Goal: Feedback & Contribution: Submit feedback/report problem

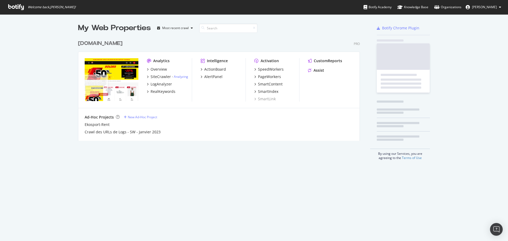
scroll to position [103, 282]
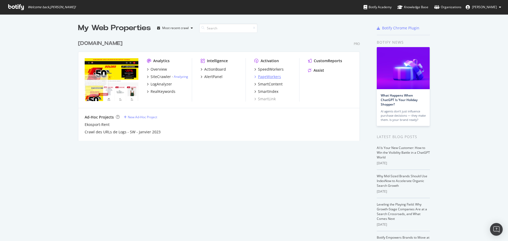
click at [270, 77] on div "PageWorkers" at bounding box center [269, 76] width 23 height 5
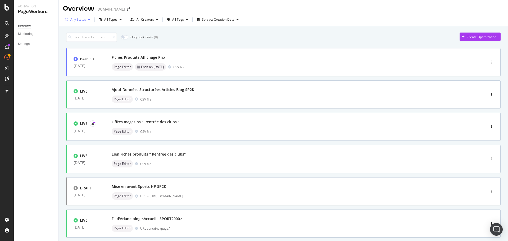
click at [87, 19] on div "button" at bounding box center [89, 19] width 6 height 3
click at [81, 39] on div "( 35 )" at bounding box center [84, 39] width 6 height 4
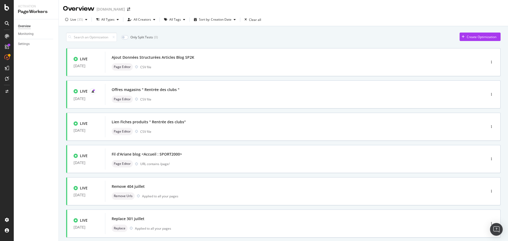
click at [220, 42] on div "Only Split Tests ( 0 ) Create Optimization LIVE [DATE] Ajout Données Structurée…" at bounding box center [283, 206] width 435 height 353
click at [106, 19] on div "All Types" at bounding box center [107, 19] width 13 height 3
click at [173, 21] on div "All Tags" at bounding box center [175, 19] width 12 height 3
click at [179, 91] on div "Plaine" at bounding box center [175, 92] width 9 height 4
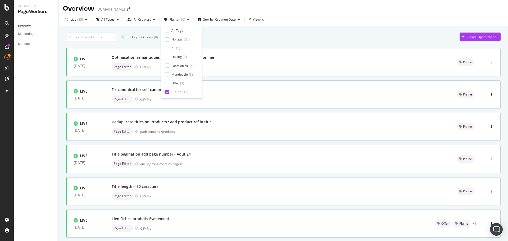
click at [279, 40] on div "Only Split Tests ( 0 ) Create Optimization" at bounding box center [283, 37] width 435 height 9
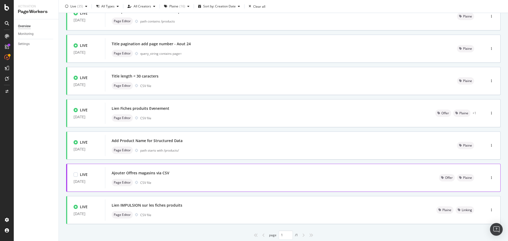
scroll to position [101, 0]
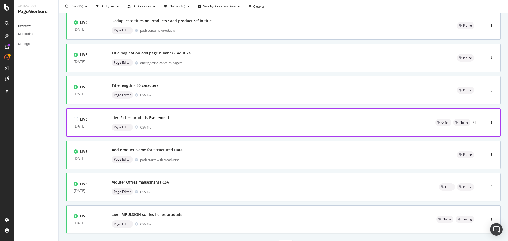
click at [163, 120] on div "Lien Fiches produits Evenement" at bounding box center [141, 117] width 58 height 5
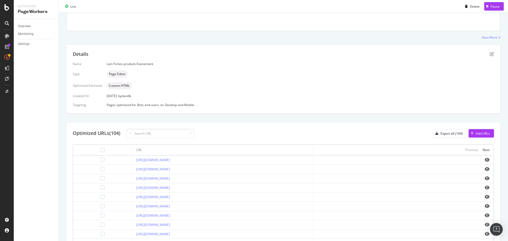
scroll to position [79, 0]
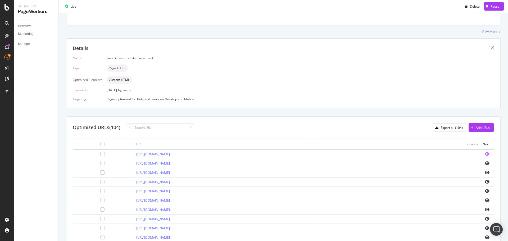
click at [485, 155] on icon "eye" at bounding box center [487, 154] width 5 height 4
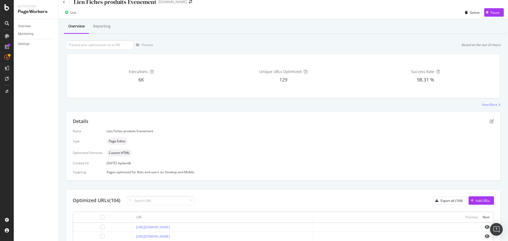
scroll to position [0, 0]
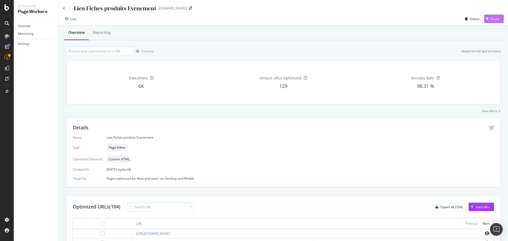
click at [491, 19] on div "Pause" at bounding box center [495, 19] width 9 height 4
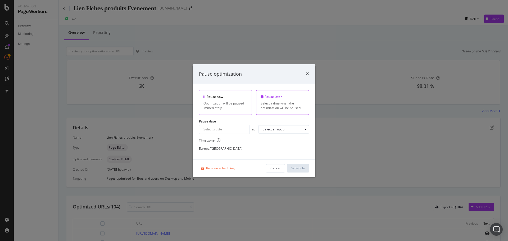
click at [213, 100] on div "Pause now Optimization will be paused immediately" at bounding box center [225, 102] width 53 height 25
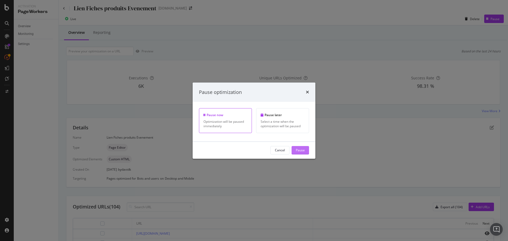
click at [303, 152] on div "Pause" at bounding box center [300, 150] width 9 height 4
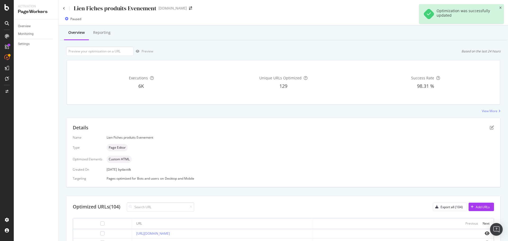
click at [63, 8] on div "Lien Fiches produits Evenement [DOMAIN_NAME]" at bounding box center [283, 6] width 449 height 12
click at [64, 8] on icon at bounding box center [64, 8] width 2 height 3
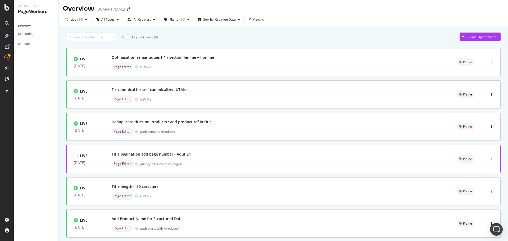
click at [159, 155] on div "Title pagination add page number - Aout 24" at bounding box center [151, 154] width 79 height 5
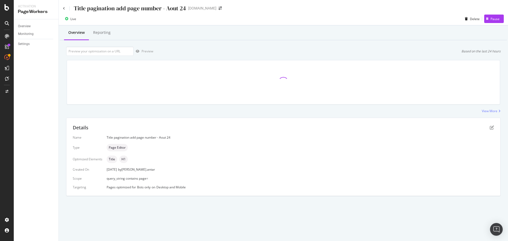
click at [63, 8] on div "Title pagination add page number - Aout 24 [DOMAIN_NAME]" at bounding box center [283, 6] width 449 height 12
click at [64, 8] on icon at bounding box center [64, 8] width 2 height 3
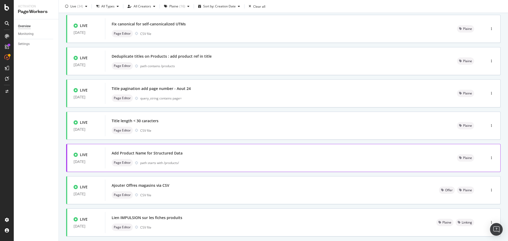
scroll to position [79, 0]
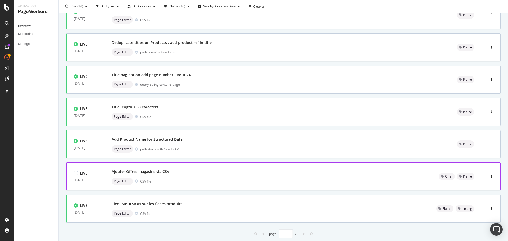
click at [162, 171] on div "Ajouter Offres magasins via CSV" at bounding box center [141, 171] width 58 height 5
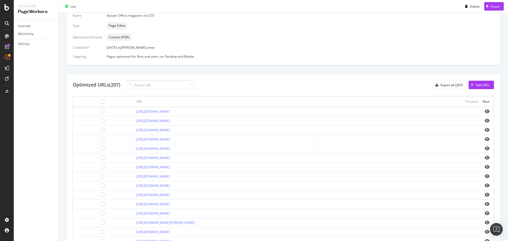
scroll to position [132, 0]
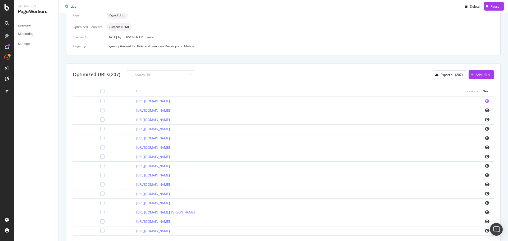
click at [485, 100] on icon "eye" at bounding box center [487, 101] width 5 height 4
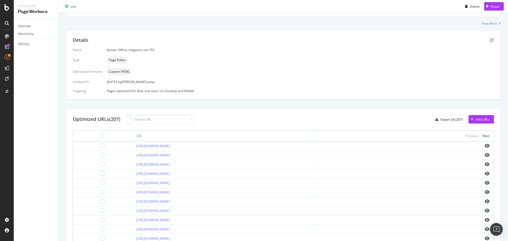
scroll to position [0, 0]
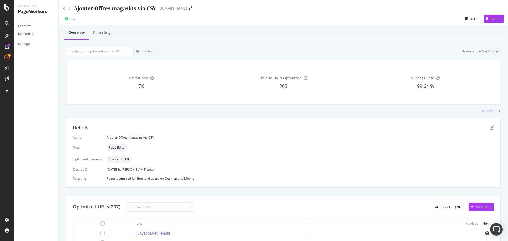
click at [64, 7] on icon at bounding box center [64, 8] width 2 height 3
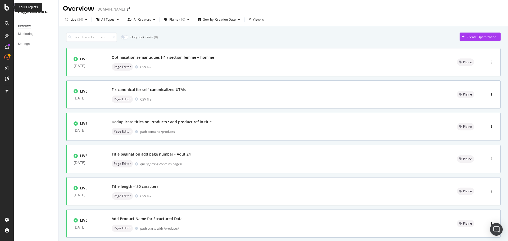
click at [6, 9] on icon at bounding box center [6, 7] width 5 height 6
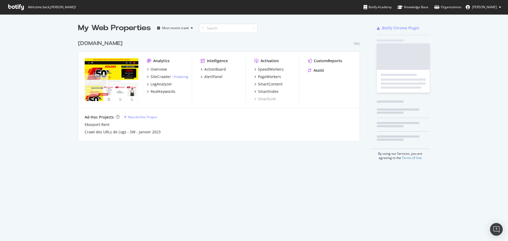
scroll to position [237, 500]
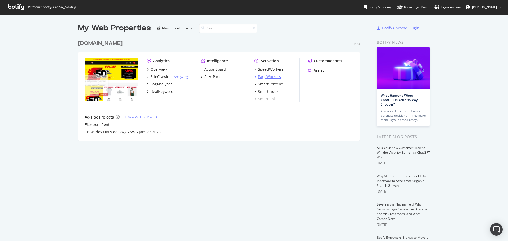
click at [269, 75] on div "PageWorkers" at bounding box center [269, 76] width 23 height 5
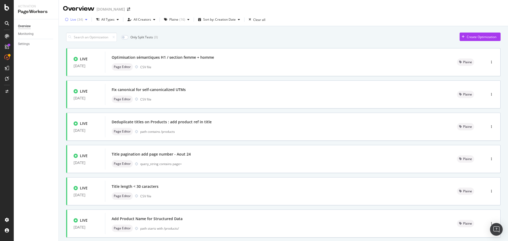
click at [84, 19] on div "button" at bounding box center [86, 19] width 6 height 3
click at [82, 30] on div "Any Status" at bounding box center [82, 30] width 16 height 4
click at [219, 40] on div "Only Split Tests ( 0 ) Create Optimization" at bounding box center [283, 37] width 435 height 9
click at [183, 20] on div "( 16 )" at bounding box center [185, 19] width 6 height 3
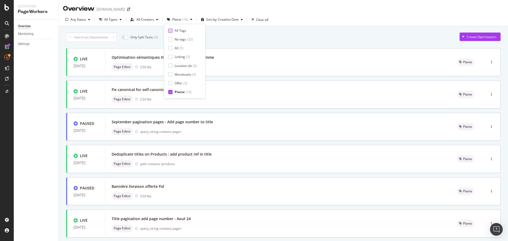
click at [177, 31] on div "All Tags" at bounding box center [181, 30] width 12 height 4
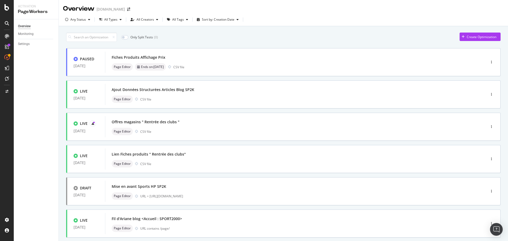
click at [272, 32] on div "Only Split Tests ( 0 ) Create Optimization PAUSED [DATE] Fiches Produits Affich…" at bounding box center [283, 206] width 435 height 353
click at [161, 123] on div "Offres magasins " Rentrée des clubs "" at bounding box center [146, 121] width 68 height 5
click at [489, 128] on div "button" at bounding box center [491, 126] width 5 height 3
click at [479, 145] on div "Pause" at bounding box center [481, 145] width 9 height 4
click at [179, 19] on div "All Tags" at bounding box center [178, 19] width 12 height 3
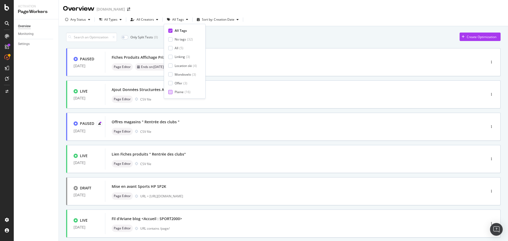
click at [178, 91] on div "Plaine" at bounding box center [179, 92] width 9 height 4
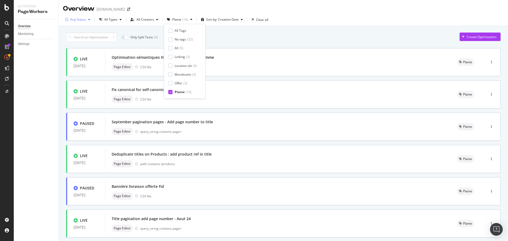
click at [77, 20] on div "Any Status" at bounding box center [78, 19] width 16 height 3
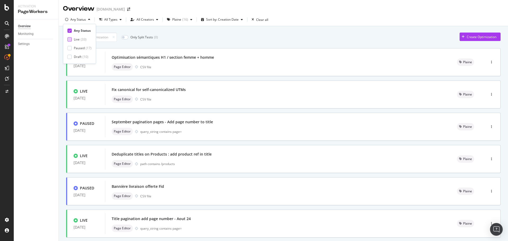
click at [79, 40] on div "Live" at bounding box center [77, 39] width 6 height 4
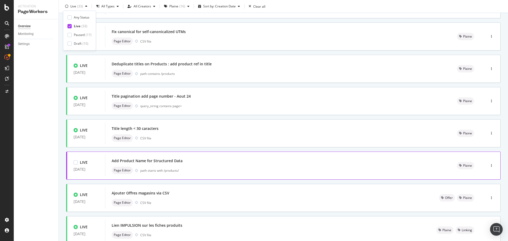
scroll to position [95, 0]
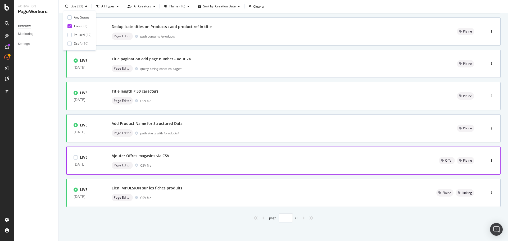
click at [149, 156] on div "Ajouter Offres magasins via CSV" at bounding box center [141, 155] width 58 height 5
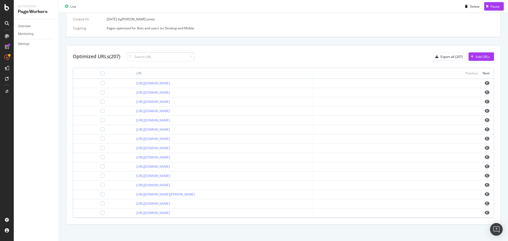
scroll to position [152, 0]
click at [485, 128] on icon "eye" at bounding box center [487, 127] width 5 height 4
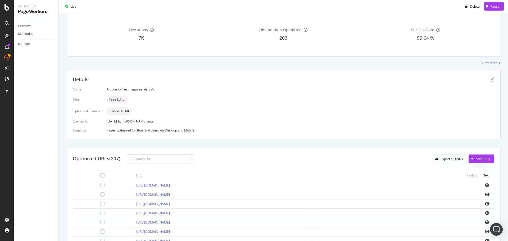
scroll to position [47, 0]
click at [491, 6] on div "Pause" at bounding box center [495, 6] width 9 height 4
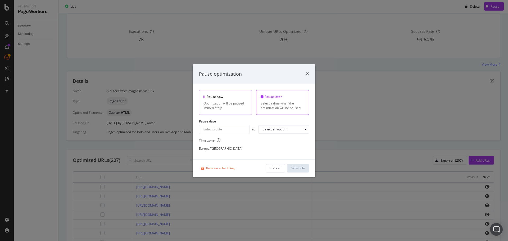
click at [212, 98] on div "Pause now" at bounding box center [226, 97] width 44 height 4
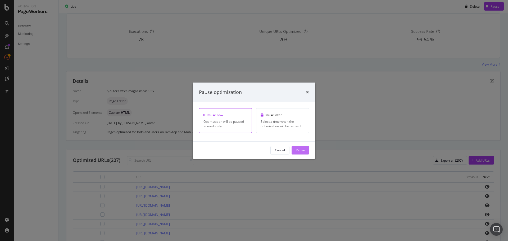
click at [301, 148] on div "Pause" at bounding box center [300, 150] width 9 height 4
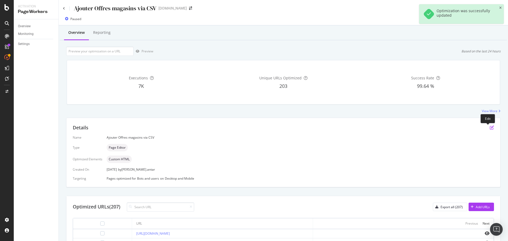
click at [490, 129] on icon "pen-to-square" at bounding box center [492, 127] width 4 height 4
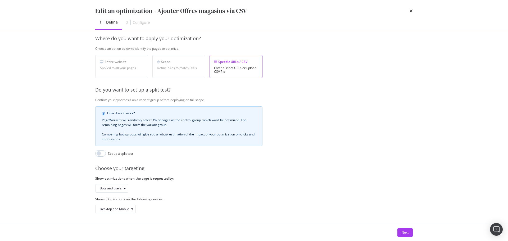
scroll to position [81, 0]
click at [402, 232] on div "Next" at bounding box center [405, 232] width 7 height 4
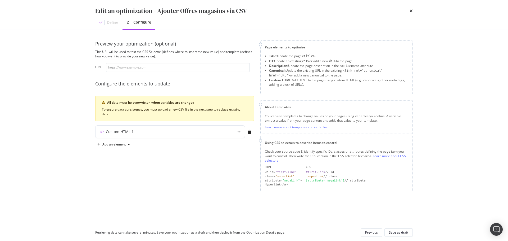
scroll to position [0, 0]
click at [237, 133] on icon "modal" at bounding box center [238, 131] width 3 height 3
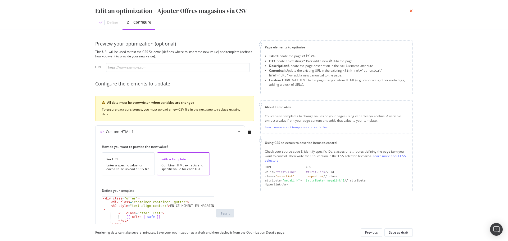
click at [411, 11] on icon "times" at bounding box center [411, 11] width 3 height 4
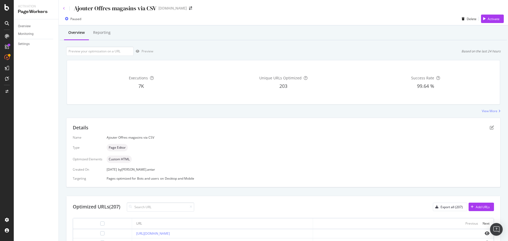
click at [64, 8] on icon at bounding box center [64, 8] width 2 height 3
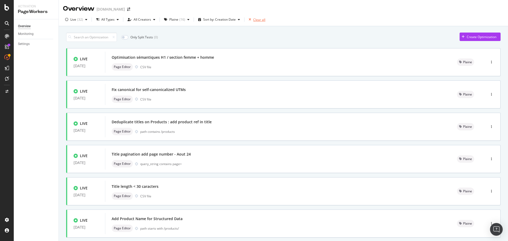
click at [249, 18] on icon "button" at bounding box center [250, 19] width 2 height 3
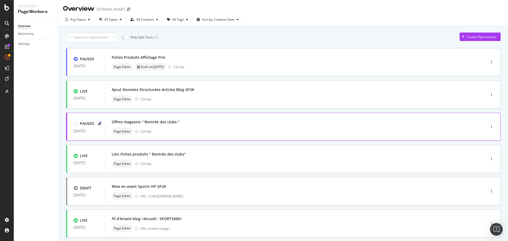
click at [168, 123] on div "Offres magasins " Rentrée des clubs "" at bounding box center [146, 121] width 68 height 5
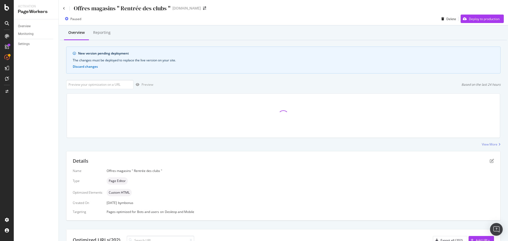
scroll to position [4, 0]
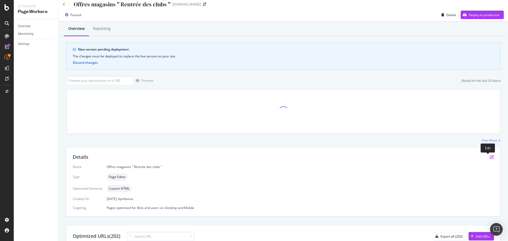
click at [490, 158] on icon "pen-to-square" at bounding box center [492, 157] width 4 height 4
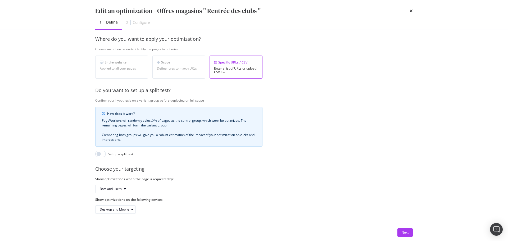
scroll to position [79, 0]
click at [404, 230] on div "Next" at bounding box center [405, 233] width 7 height 8
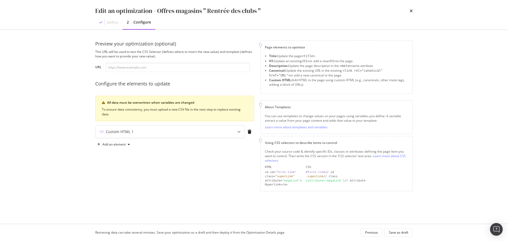
click at [239, 132] on icon "modal" at bounding box center [238, 131] width 3 height 3
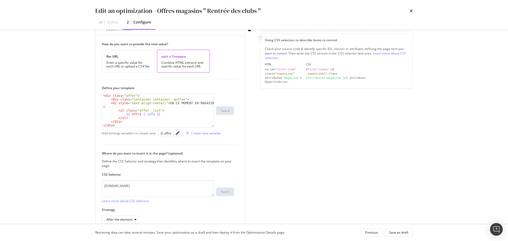
scroll to position [106, 0]
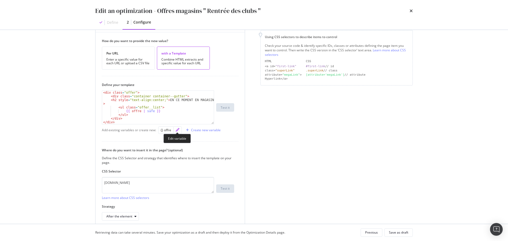
click at [177, 129] on icon "pencil" at bounding box center [178, 130] width 4 height 4
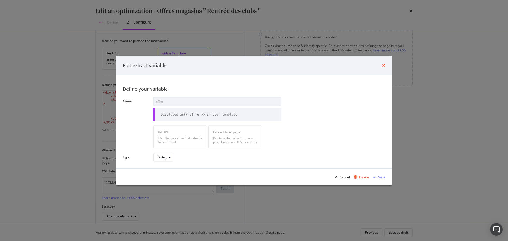
click at [384, 66] on icon "times" at bounding box center [383, 65] width 3 height 4
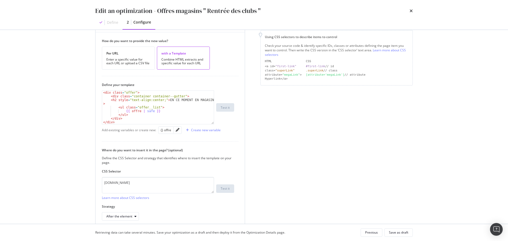
click at [139, 120] on div "< div class = "offer" > < div class = "container container--gutter" > < h2 styl…" at bounding box center [158, 111] width 112 height 41
drag, startPoint x: 158, startPoint y: 111, endPoint x: 125, endPoint y: 111, distance: 33.1
click at [125, 111] on div "< div class = "offer" > < div class = "container container--gutter" > < h2 styl…" at bounding box center [158, 111] width 112 height 41
type textarea "{{ offre | safe }}"
paste textarea "Cursor at row 5"
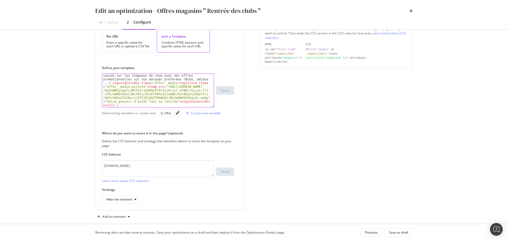
scroll to position [130, 0]
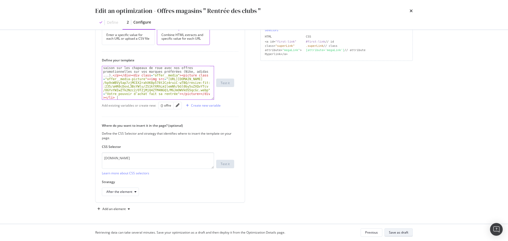
click at [399, 232] on div "Save as draft" at bounding box center [398, 232] width 19 height 4
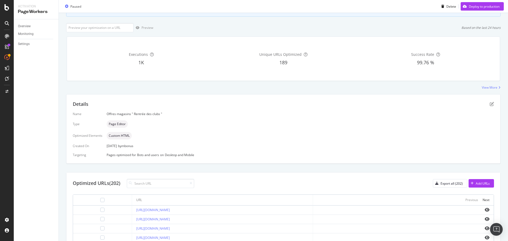
scroll to position [136, 0]
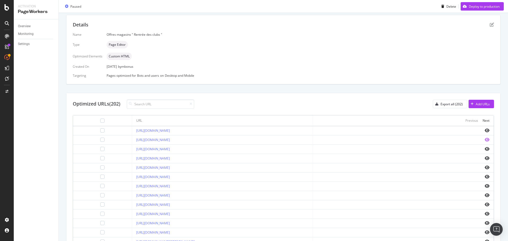
click at [485, 140] on icon "eye" at bounding box center [487, 140] width 5 height 4
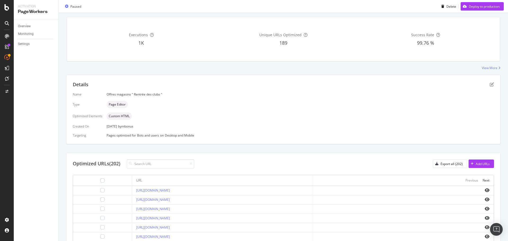
scroll to position [79, 0]
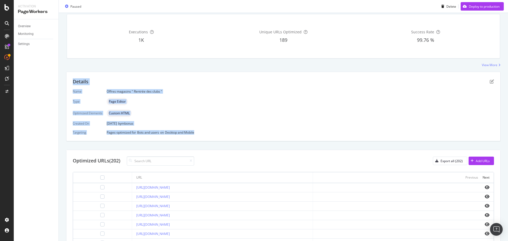
drag, startPoint x: 205, startPoint y: 136, endPoint x: 66, endPoint y: 84, distance: 148.1
click at [66, 84] on div "Details Name Offres magasins " Rentrée des clubs " Type Page Editor Optimized E…" at bounding box center [283, 106] width 434 height 69
click at [263, 119] on div "Name Offres magasins " Rentrée des clubs " Type Page Editor Optimized Elements …" at bounding box center [283, 111] width 421 height 45
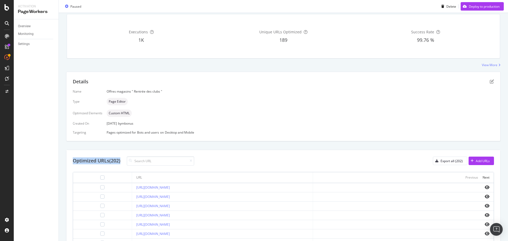
drag, startPoint x: 71, startPoint y: 162, endPoint x: 210, endPoint y: 158, distance: 139.5
click at [210, 158] on div "Optimized URLs (202) Export all (202) Add URLs URL Previous Next [URL][DOMAIN_N…" at bounding box center [283, 239] width 434 height 179
click at [220, 159] on div "Optimized URLs (202) Export all (202) Add URLs" at bounding box center [283, 160] width 421 height 9
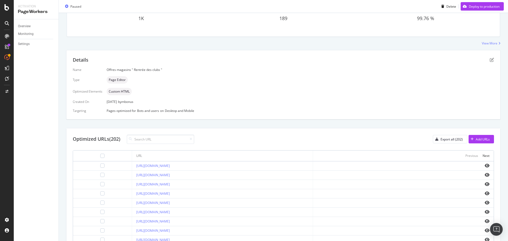
scroll to position [106, 0]
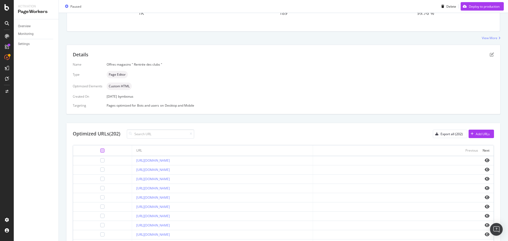
click at [100, 150] on div at bounding box center [102, 150] width 4 height 4
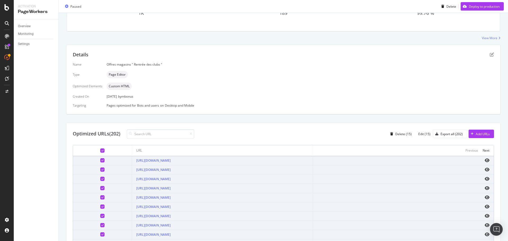
click at [101, 150] on icon at bounding box center [102, 150] width 2 height 3
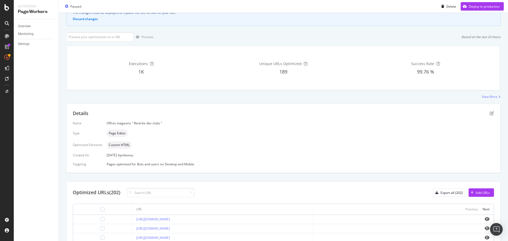
scroll to position [0, 0]
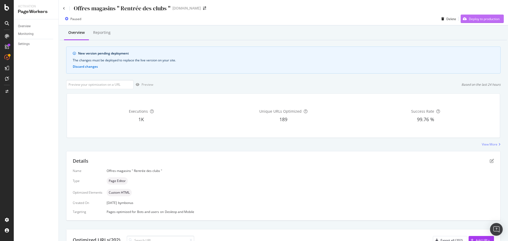
click at [483, 18] on div "Deploy to production" at bounding box center [484, 19] width 31 height 4
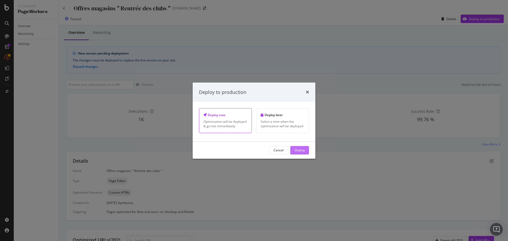
click at [298, 149] on div "Deploy" at bounding box center [300, 150] width 10 height 4
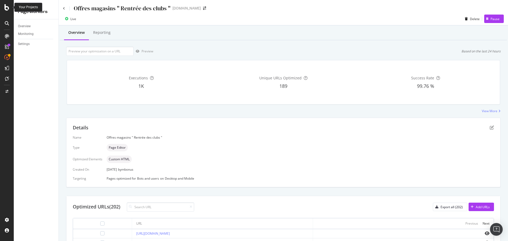
click at [7, 8] on icon at bounding box center [6, 7] width 5 height 6
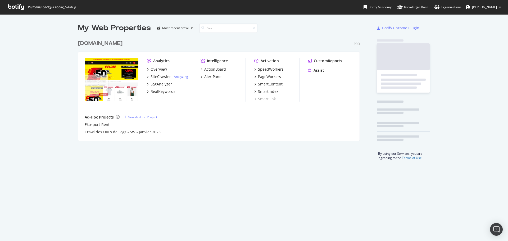
scroll to position [237, 500]
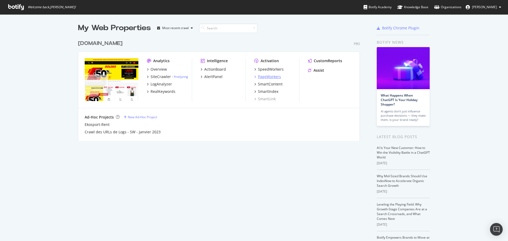
click at [265, 78] on div "PageWorkers" at bounding box center [269, 76] width 23 height 5
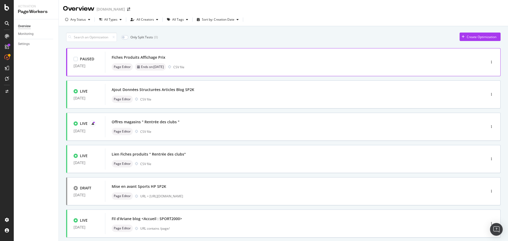
click at [146, 58] on div "Fiches Produits Affichage Prix" at bounding box center [139, 57] width 54 height 5
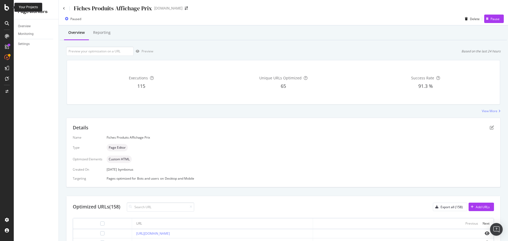
click at [5, 8] on icon at bounding box center [6, 7] width 5 height 6
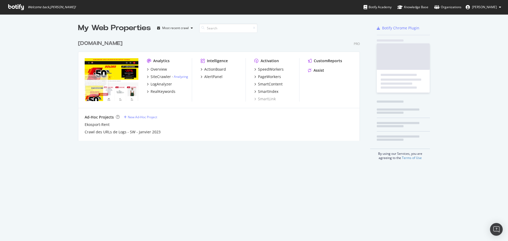
scroll to position [237, 500]
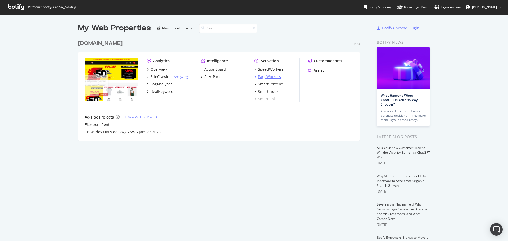
click at [263, 75] on div "PageWorkers" at bounding box center [269, 76] width 23 height 5
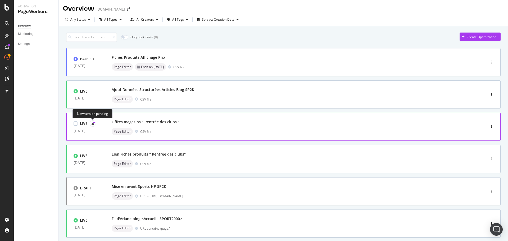
click at [92, 122] on icon at bounding box center [93, 123] width 3 height 3
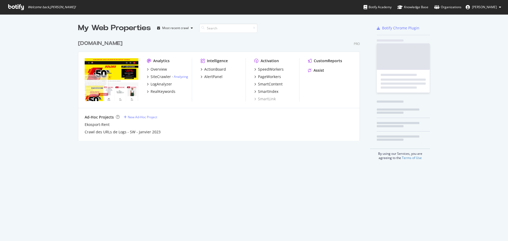
scroll to position [103, 282]
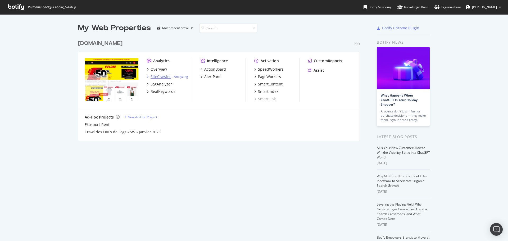
click at [162, 76] on div "SiteCrawler" at bounding box center [161, 76] width 20 height 5
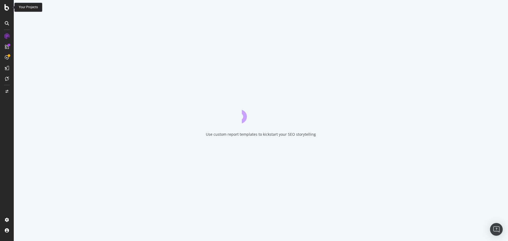
click at [7, 6] on icon at bounding box center [6, 7] width 5 height 6
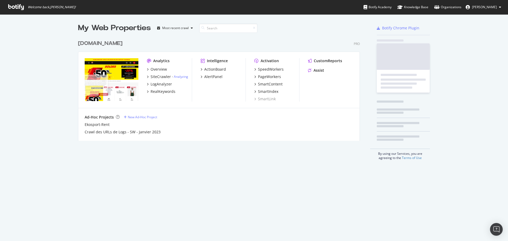
scroll to position [237, 500]
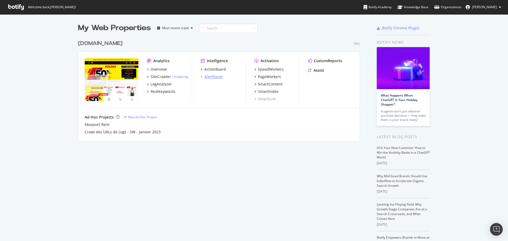
click at [214, 79] on div "AlertPanel" at bounding box center [213, 76] width 18 height 5
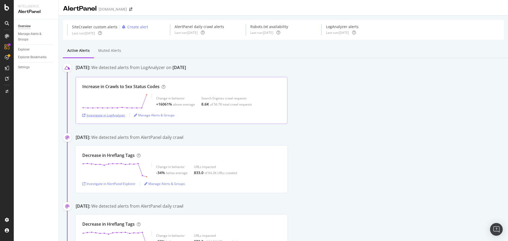
click at [117, 114] on div "Investigate in LogAnalyzer" at bounding box center [103, 115] width 43 height 4
click at [154, 115] on div "Manage Alerts & Groups" at bounding box center [154, 115] width 41 height 4
click at [177, 87] on div "Increase in Crawls to 5xx Status Codes" at bounding box center [181, 87] width 198 height 6
click at [146, 87] on div "Increase in Crawls to 5xx Status Codes" at bounding box center [120, 87] width 77 height 6
click at [104, 115] on div "Investigate in LogAnalyzer" at bounding box center [103, 115] width 43 height 4
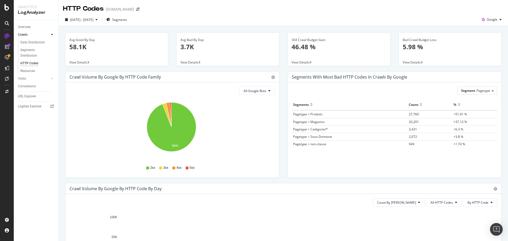
scroll to position [26, 0]
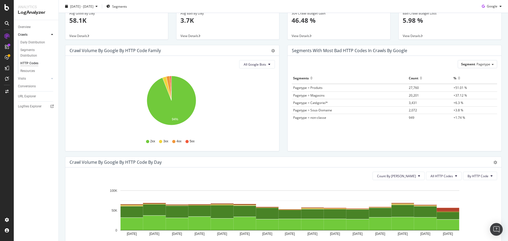
click at [190, 141] on span "5xx" at bounding box center [192, 141] width 5 height 4
click at [170, 77] on icon "A chart." at bounding box center [171, 88] width 2 height 25
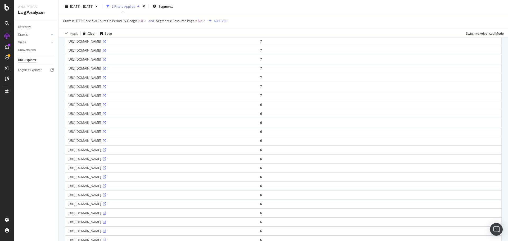
scroll to position [159, 0]
